Goal: Task Accomplishment & Management: Manage account settings

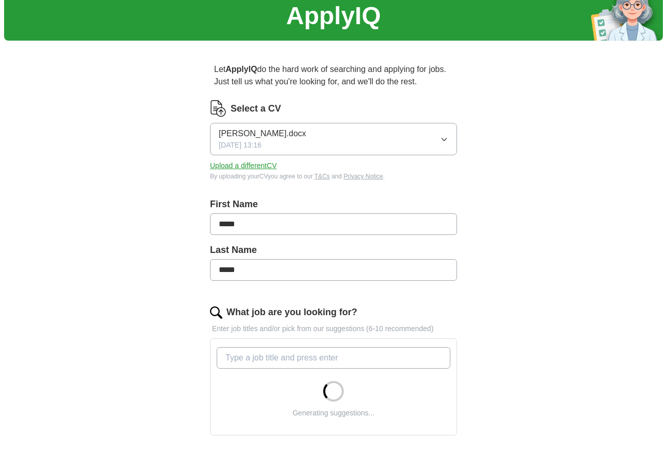
scroll to position [51, 0]
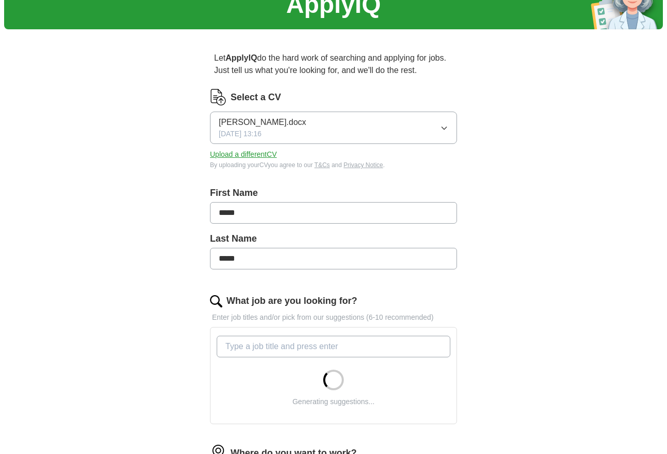
click at [324, 135] on button "Steve_Banks_CV.docx 25/09/2025, 13:16" at bounding box center [333, 128] width 247 height 32
click at [310, 162] on span "✓" at bounding box center [314, 158] width 8 height 14
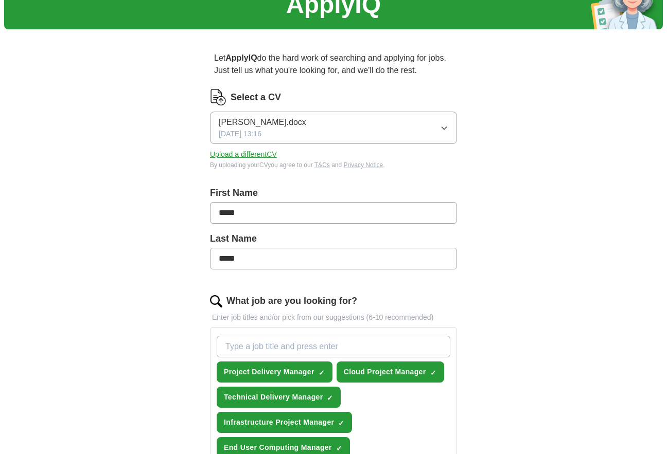
click at [247, 156] on button "Upload a different CV" at bounding box center [243, 154] width 67 height 11
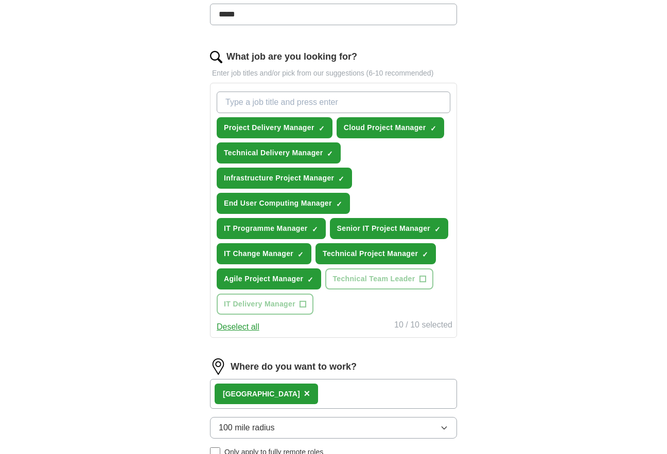
scroll to position [309, 0]
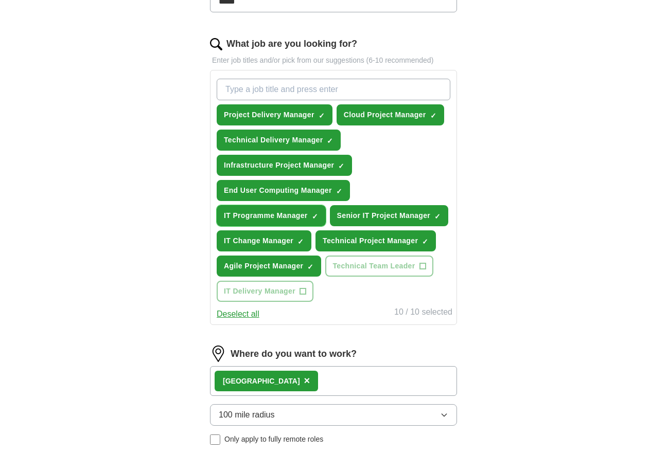
click at [0, 0] on span "×" at bounding box center [0, 0] width 0 height 0
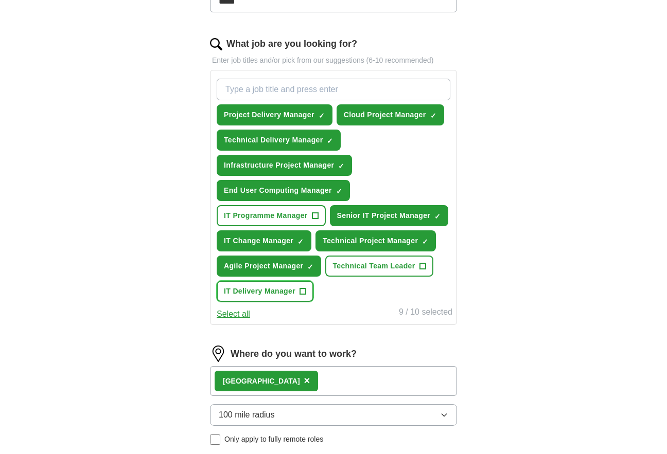
click at [308, 288] on button "IT Delivery Manager +" at bounding box center [265, 291] width 97 height 21
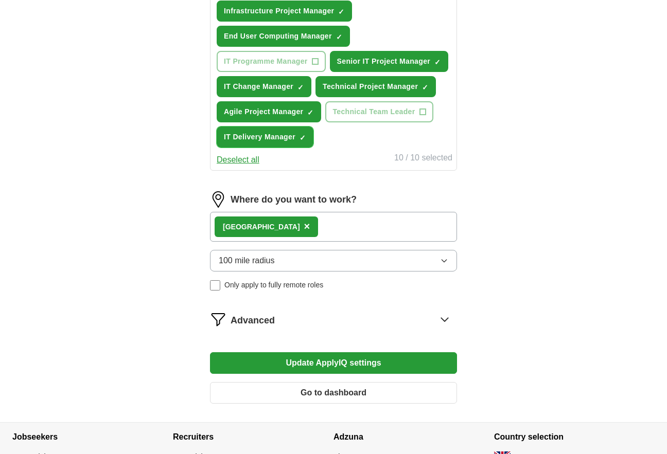
scroll to position [546, 0]
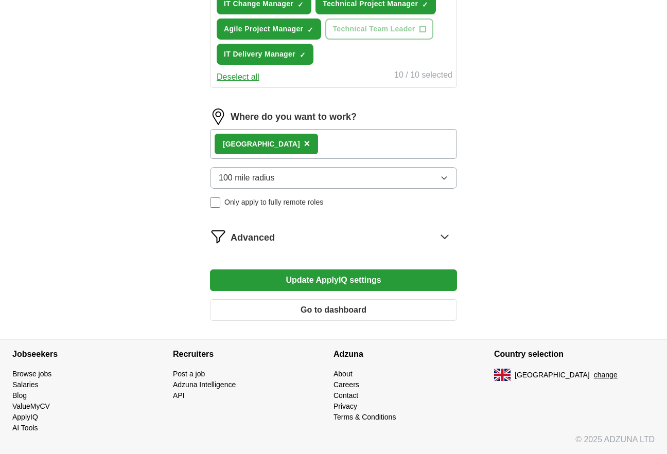
click at [253, 204] on span "Only apply to fully remote roles" at bounding box center [273, 202] width 99 height 11
click at [324, 279] on button "Update ApplyIQ settings" at bounding box center [333, 281] width 247 height 22
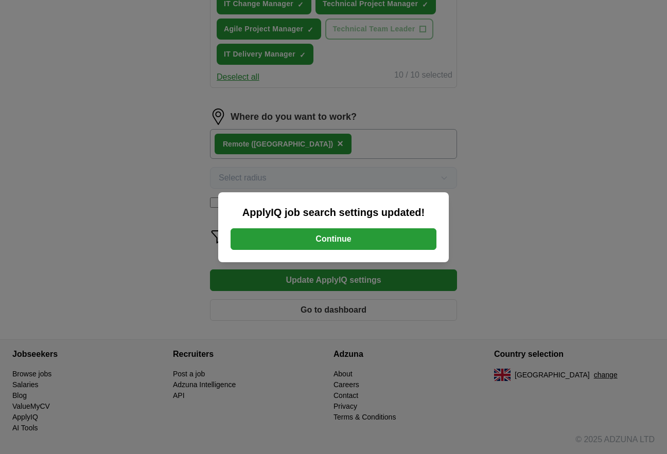
click at [329, 237] on button "Continue" at bounding box center [334, 240] width 206 height 22
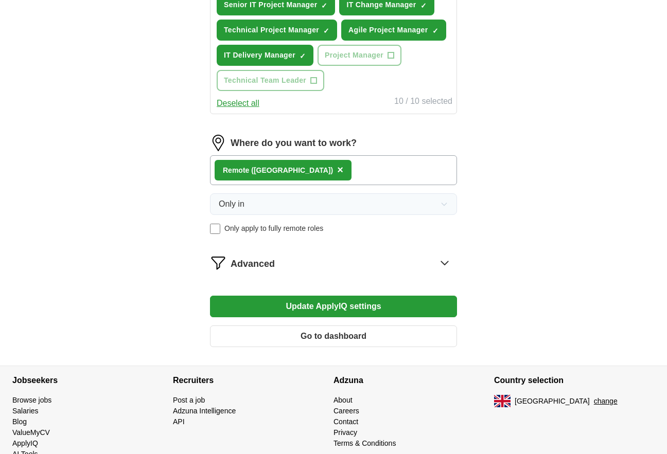
scroll to position [546, 0]
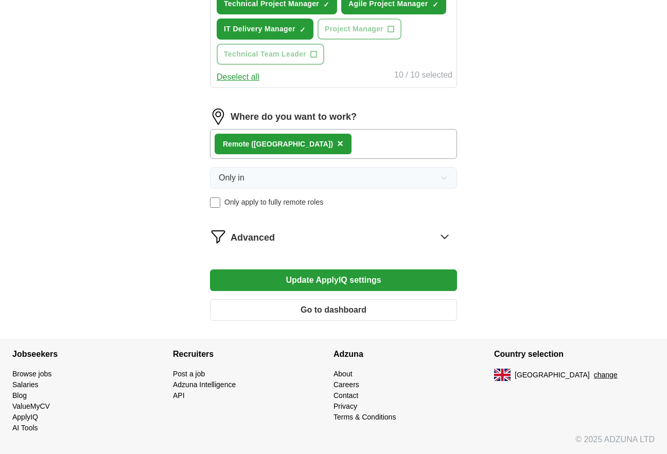
click at [441, 236] on icon at bounding box center [444, 237] width 16 height 16
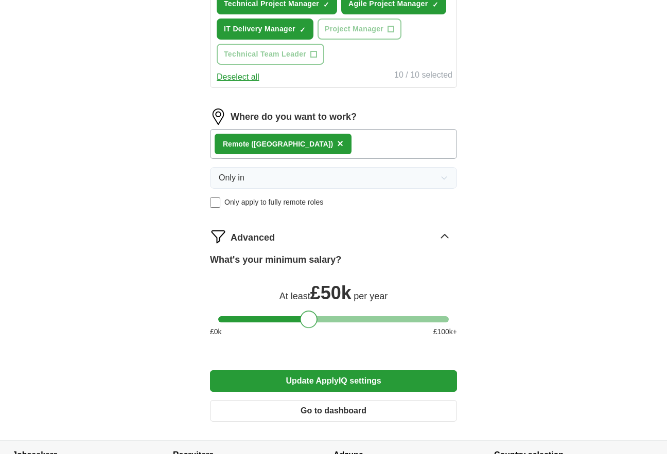
drag, startPoint x: 343, startPoint y: 317, endPoint x: 303, endPoint y: 320, distance: 40.3
click at [303, 320] on div at bounding box center [309, 320] width 18 height 18
click at [356, 382] on button "Update ApplyIQ settings" at bounding box center [333, 382] width 247 height 22
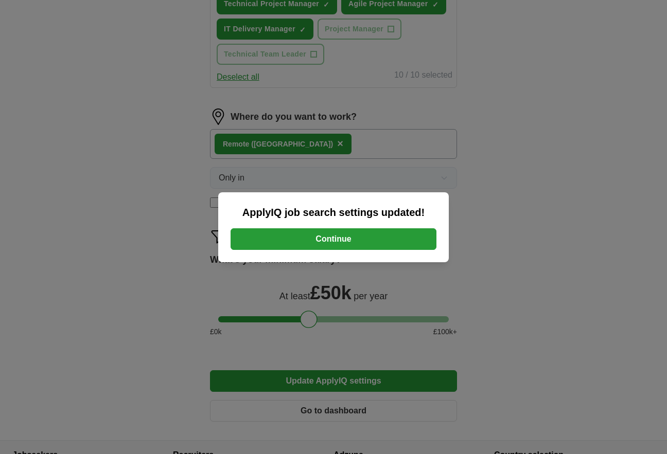
click at [329, 243] on button "Continue" at bounding box center [334, 240] width 206 height 22
